Goal: Task Accomplishment & Management: Use online tool/utility

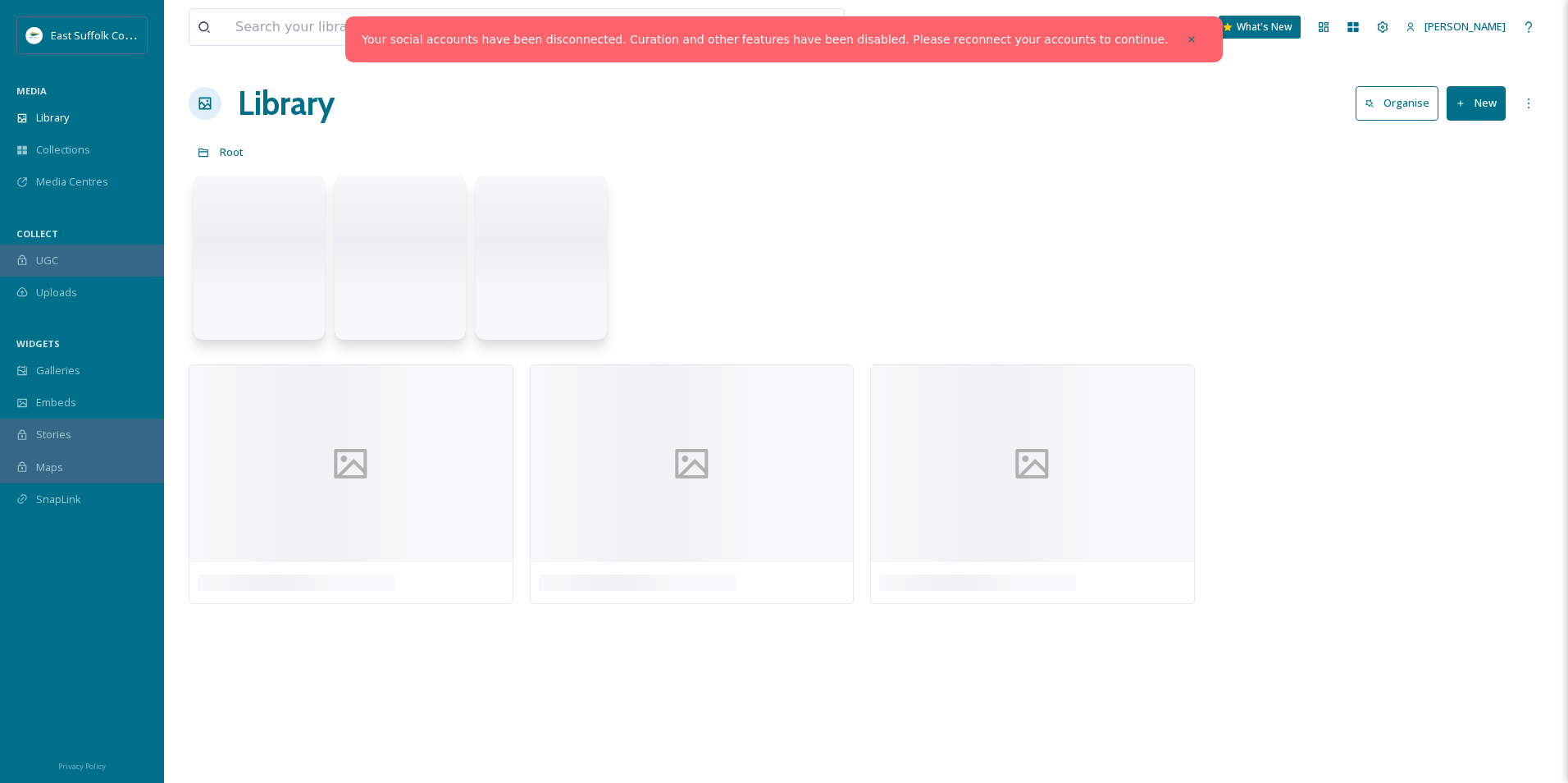
click at [1177, 36] on div at bounding box center [1192, 39] width 30 height 30
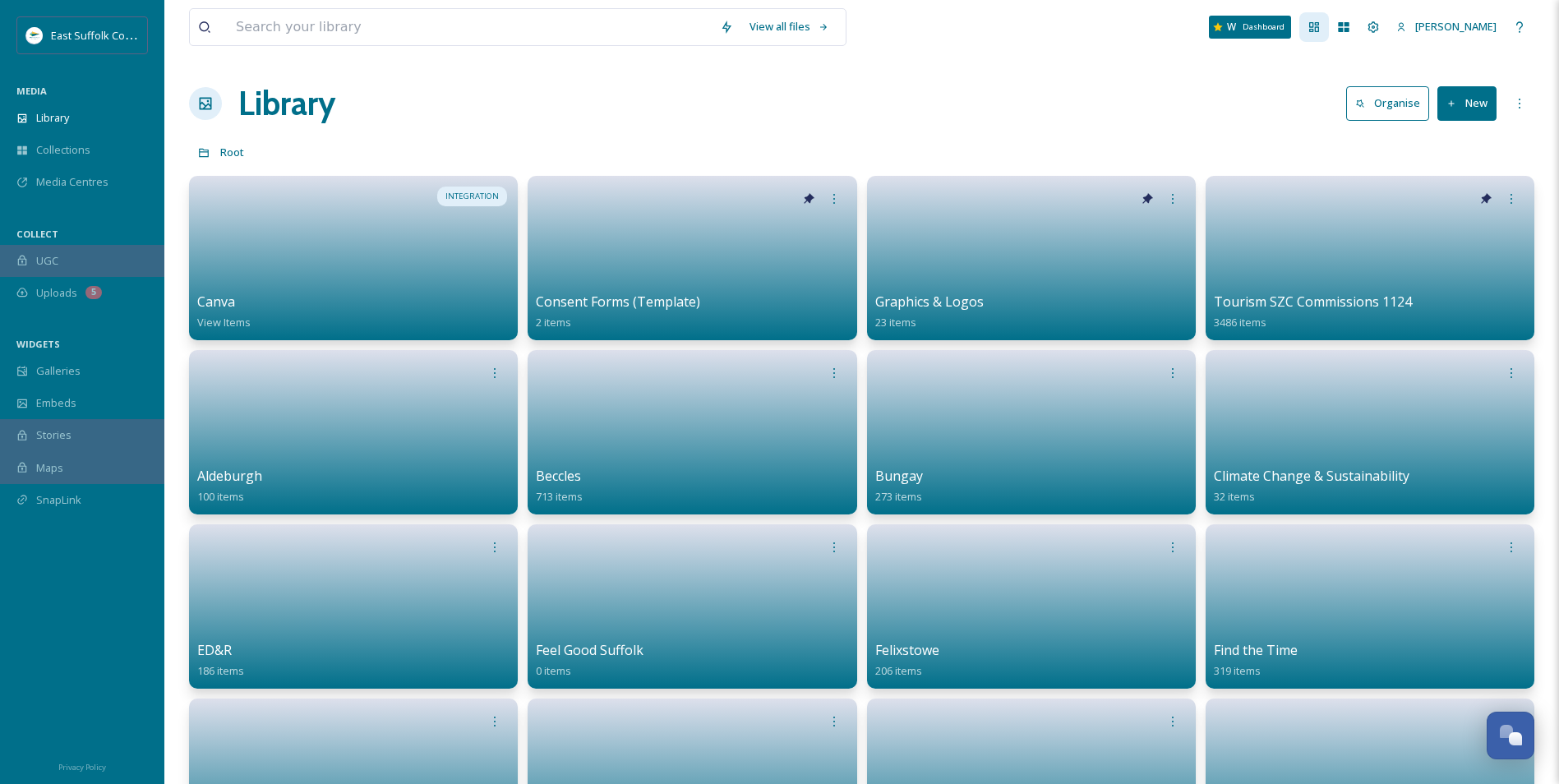
click at [1329, 28] on div "Dashboard" at bounding box center [1314, 27] width 30 height 30
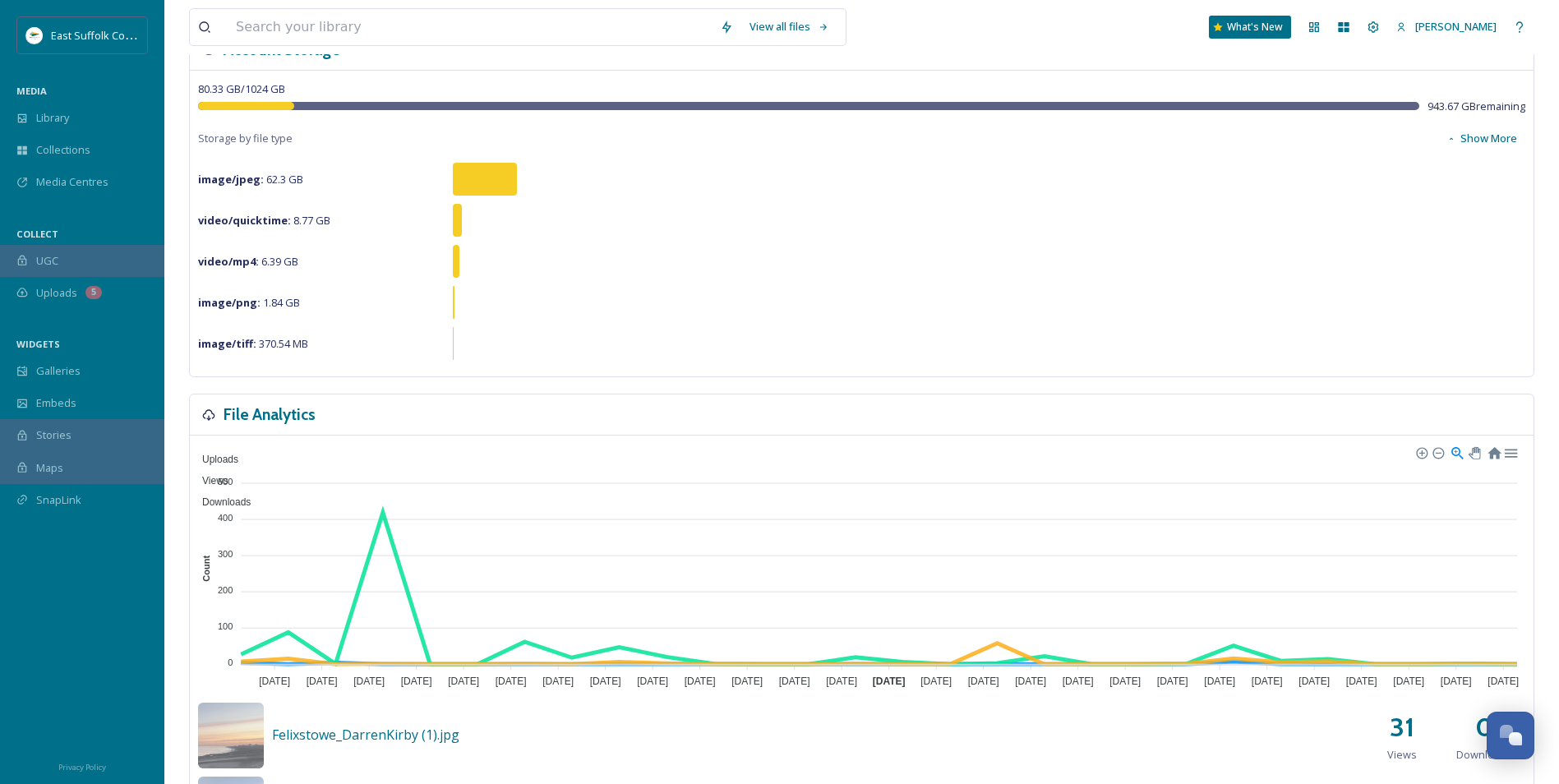
scroll to position [328, 0]
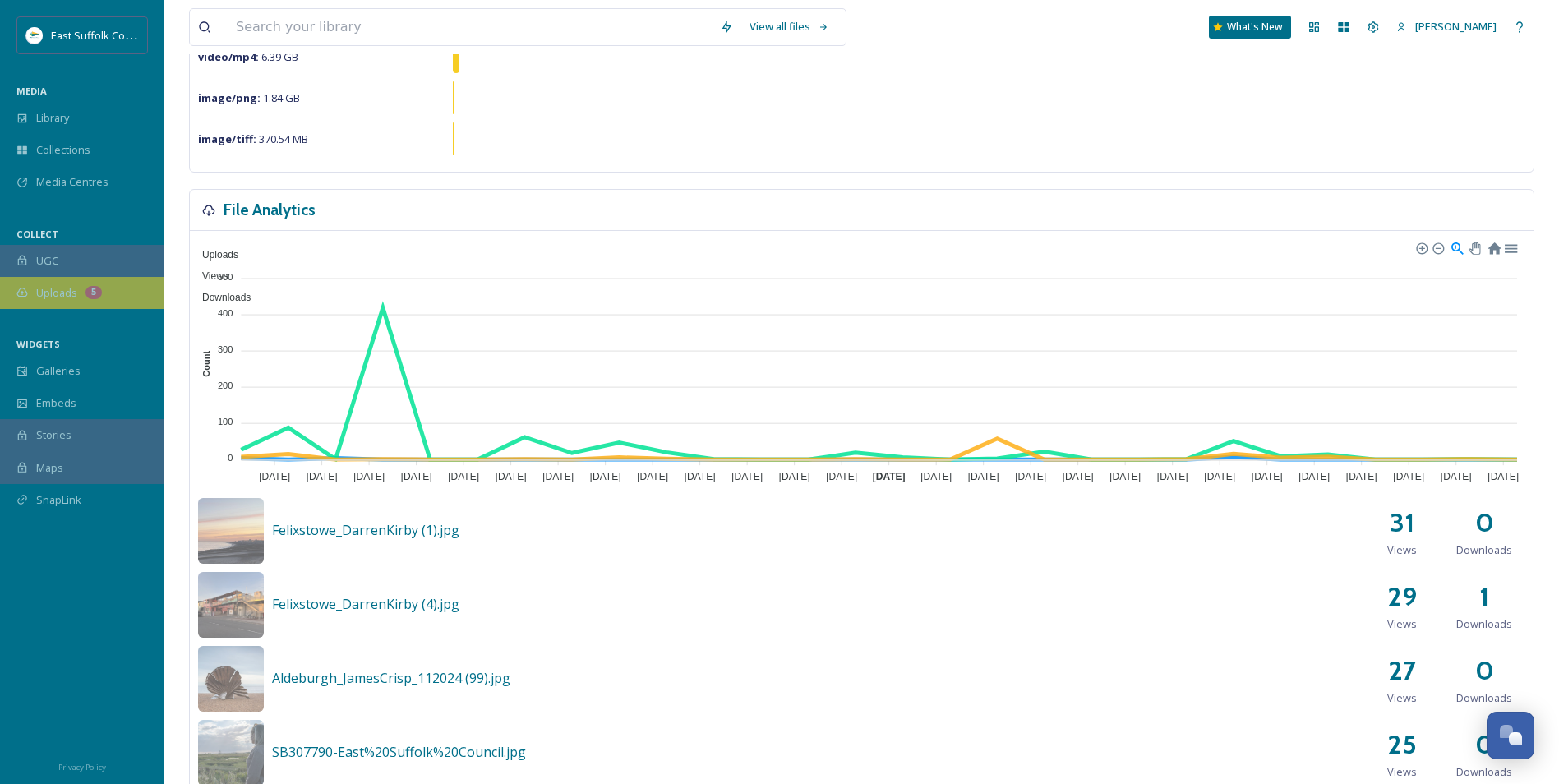
click at [67, 298] on span "Uploads" at bounding box center [56, 292] width 41 height 15
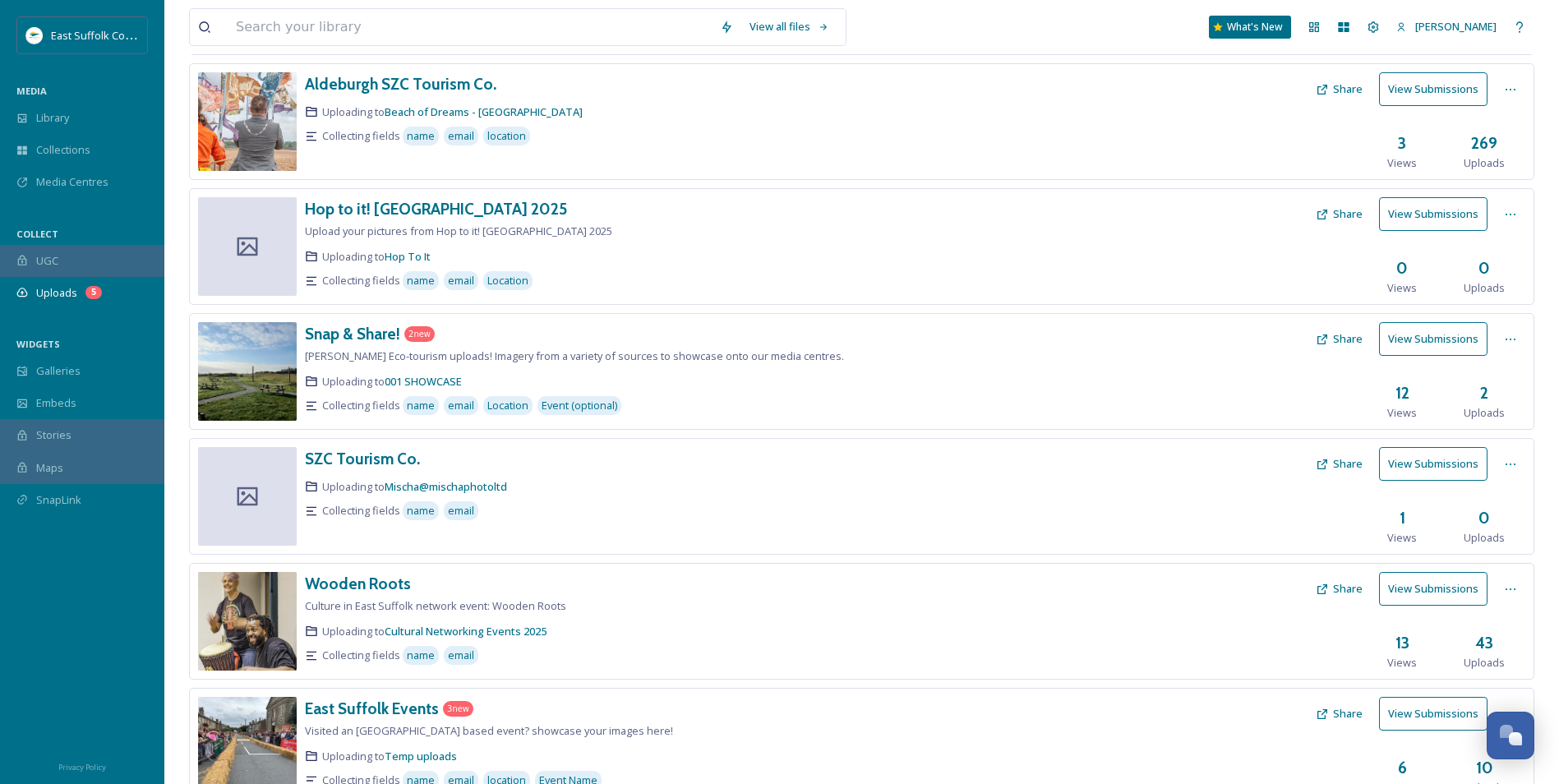
scroll to position [493, 0]
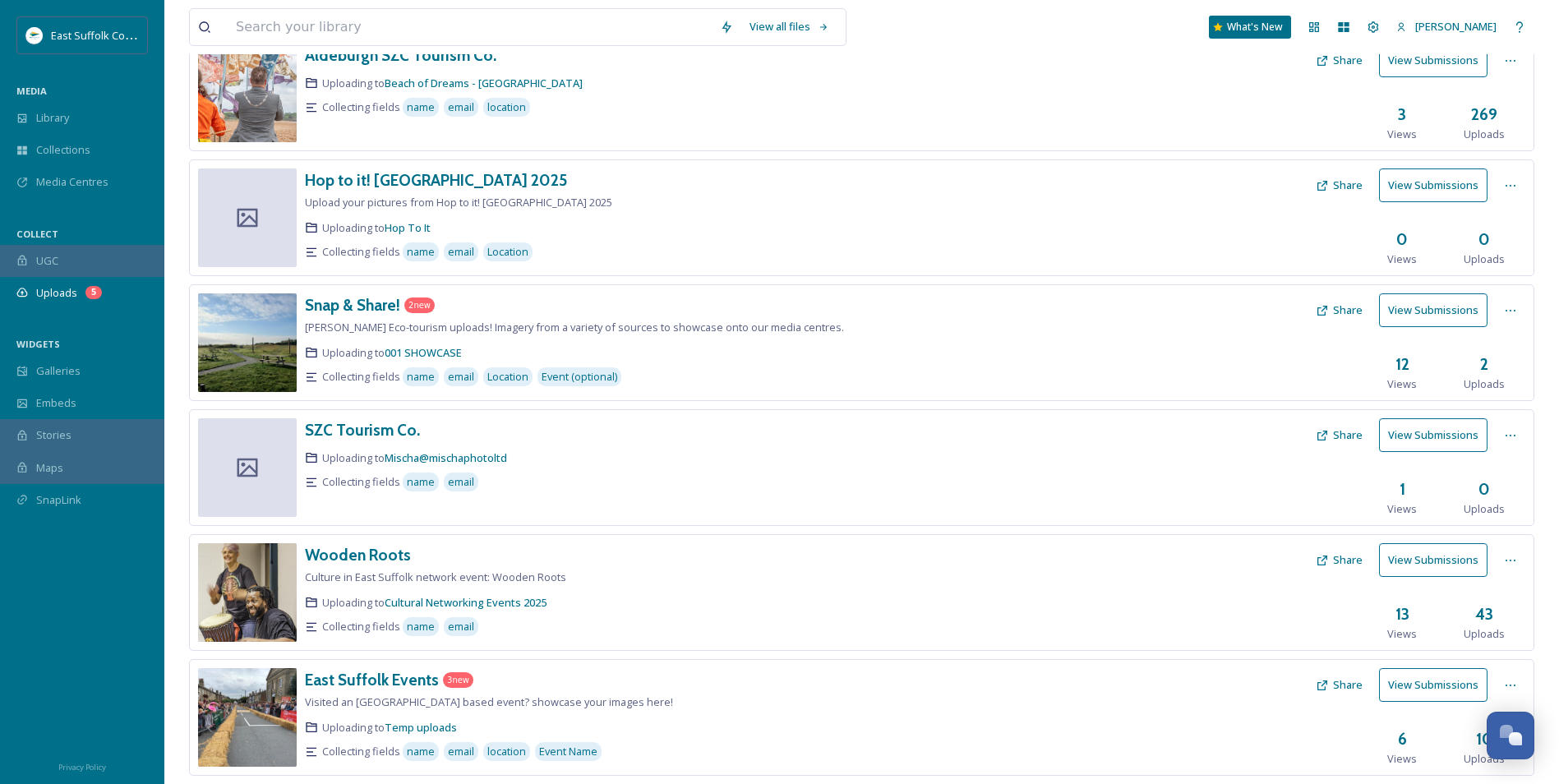
click at [1443, 310] on button "View Submissions" at bounding box center [1432, 309] width 109 height 33
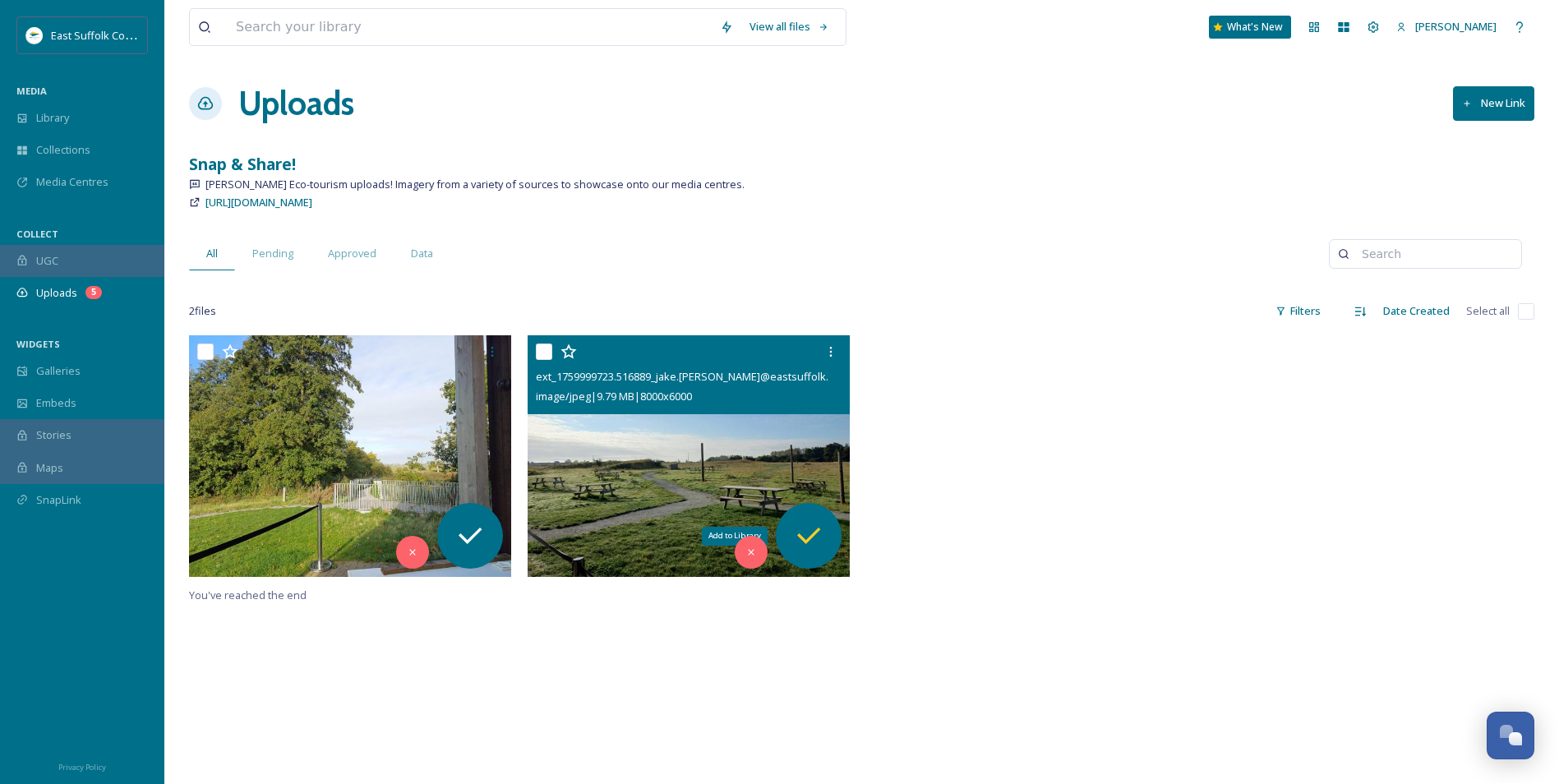
click at [815, 528] on icon at bounding box center [808, 535] width 32 height 32
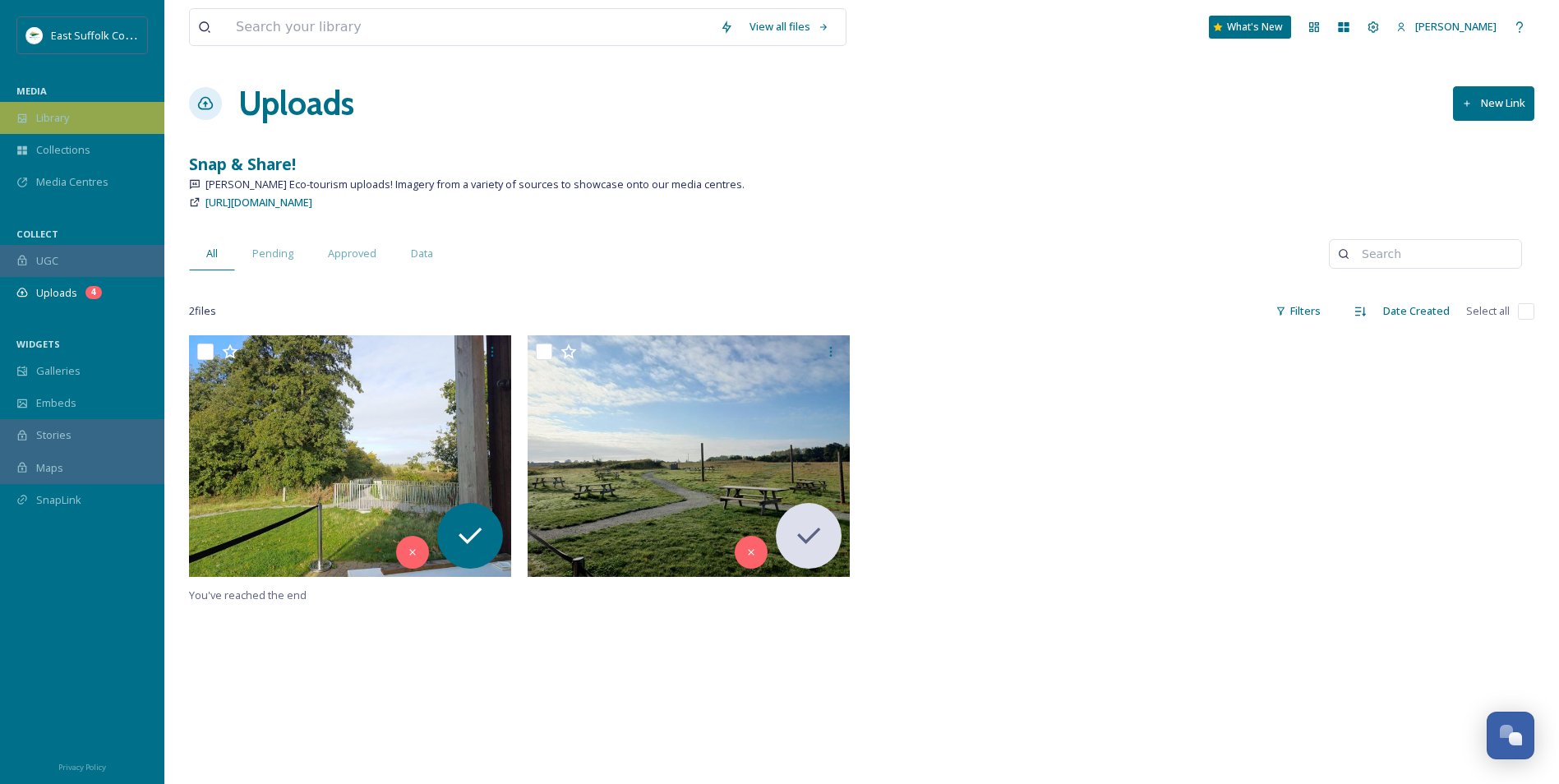
click at [72, 112] on div "Library" at bounding box center [82, 117] width 164 height 32
